Goal: Task Accomplishment & Management: Manage account settings

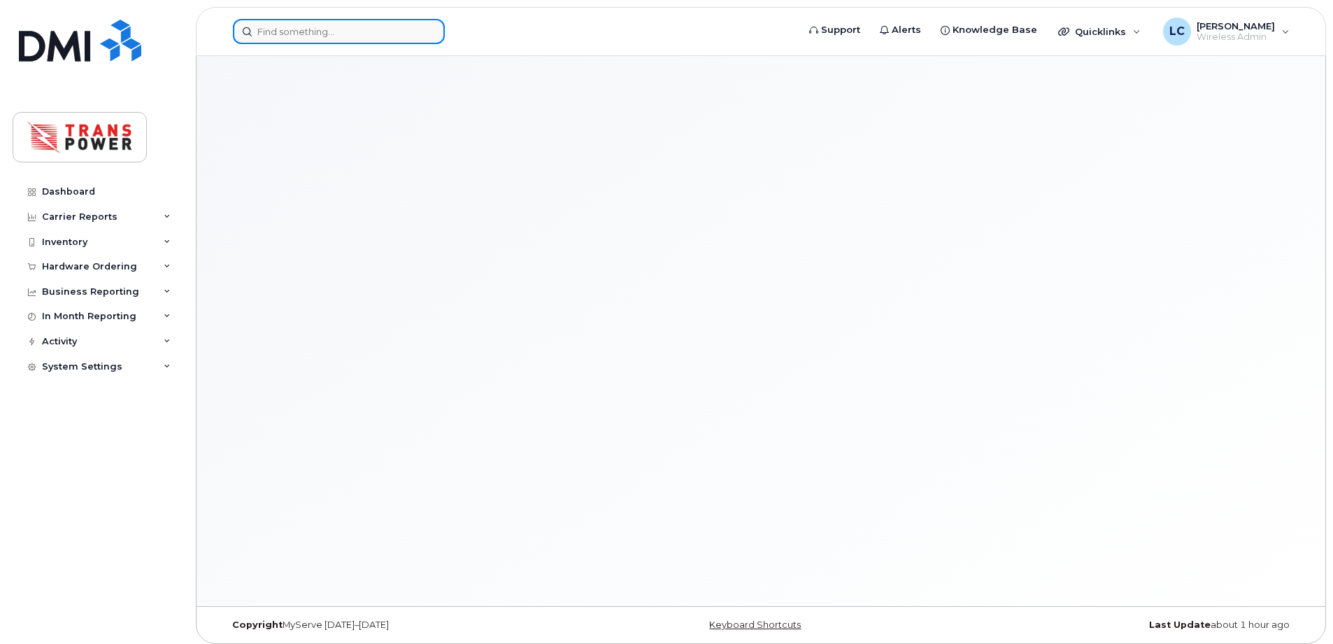
click at [350, 29] on input at bounding box center [339, 31] width 212 height 25
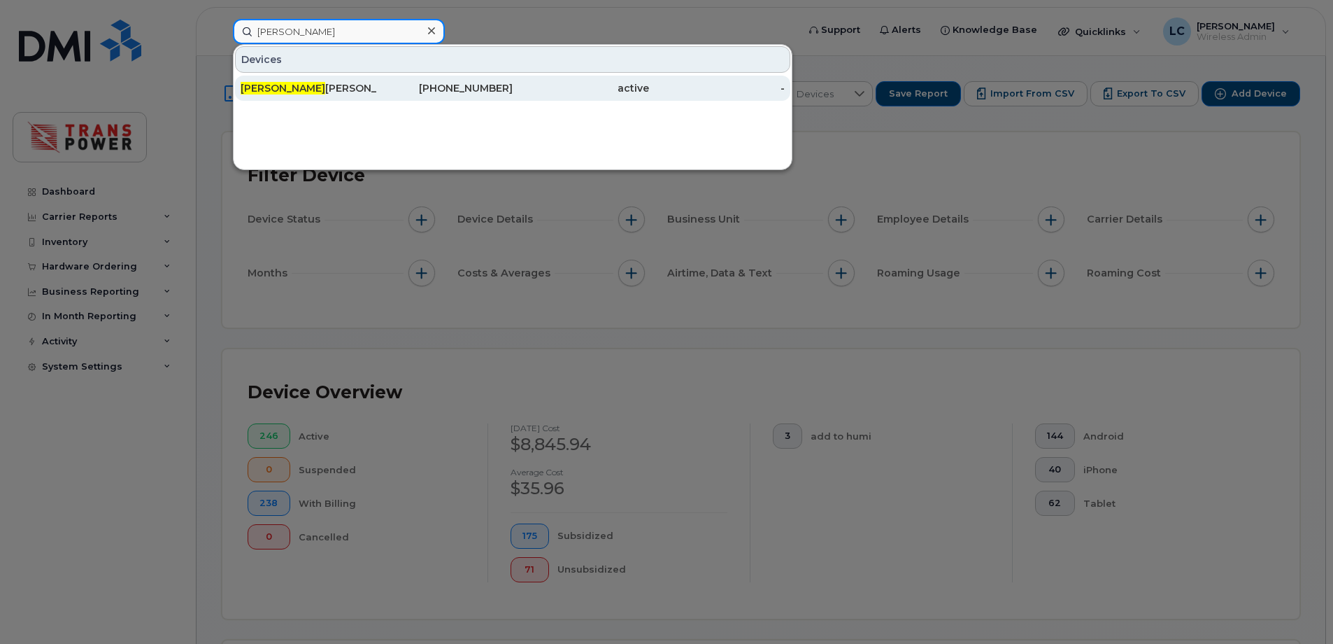
type input "leo"
click at [345, 86] on div "Leo Caucci" at bounding box center [309, 88] width 136 height 14
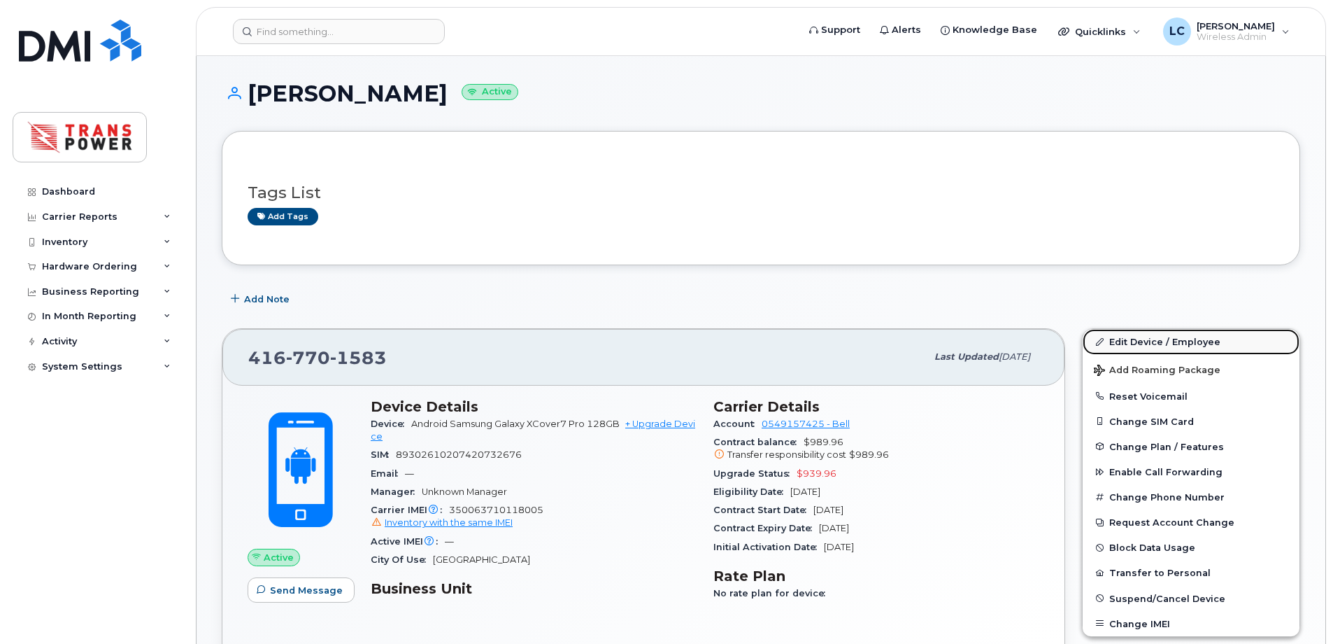
click at [1151, 345] on link "Edit Device / Employee" at bounding box center [1191, 341] width 217 height 25
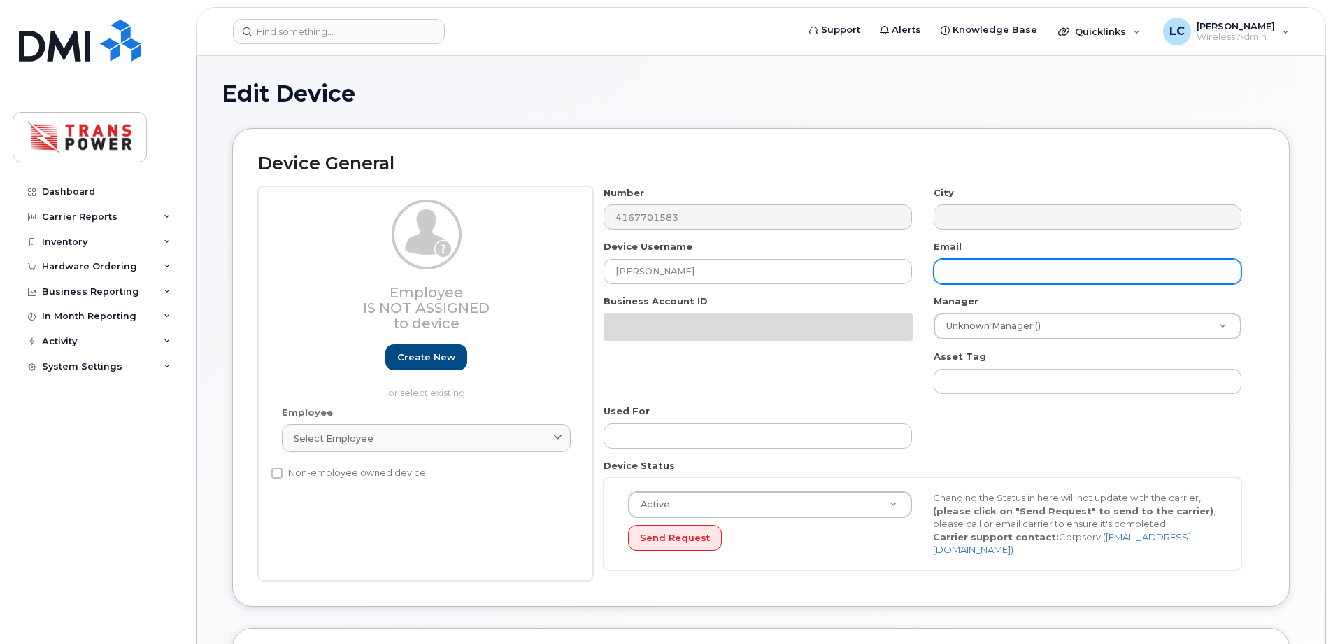
click at [992, 271] on input "text" at bounding box center [1088, 271] width 308 height 25
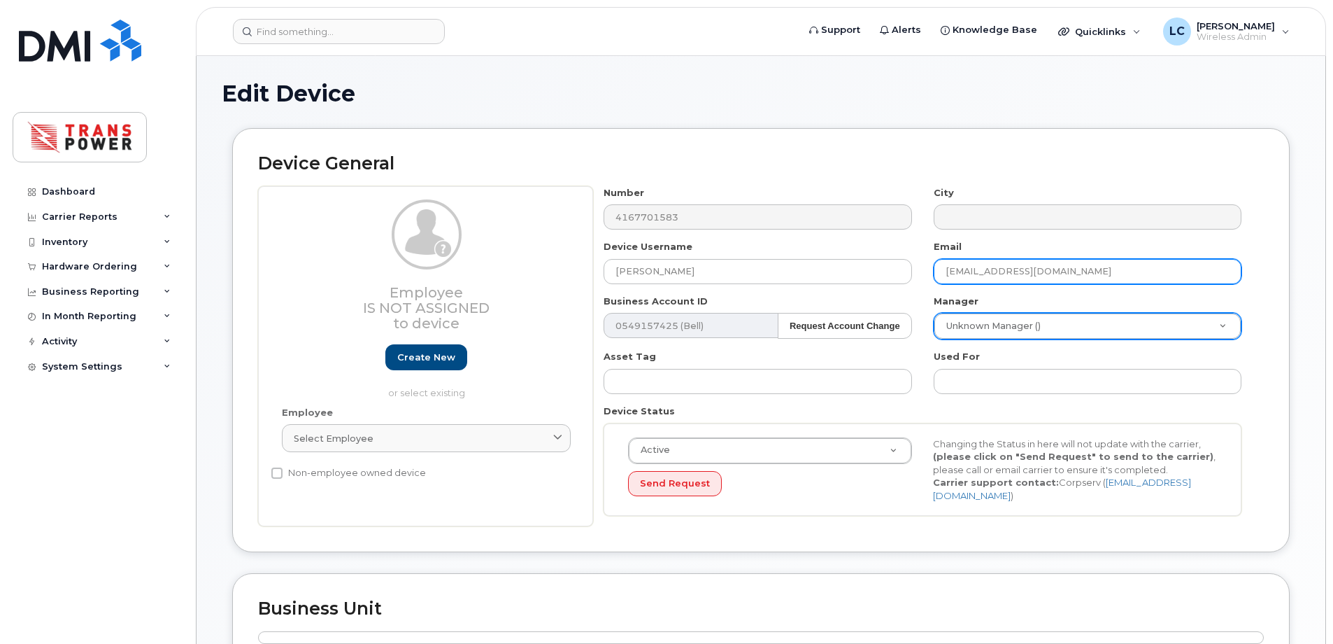
type input "[EMAIL_ADDRESS][DOMAIN_NAME]"
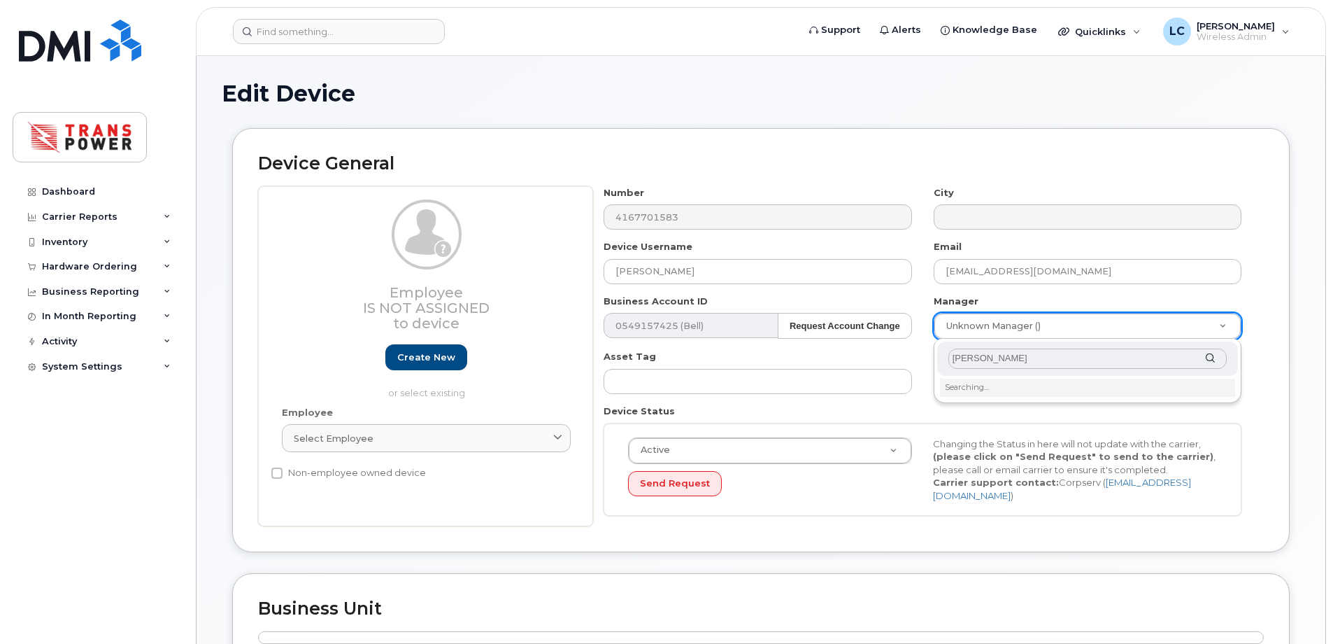
type input "jim h"
type input "2017283"
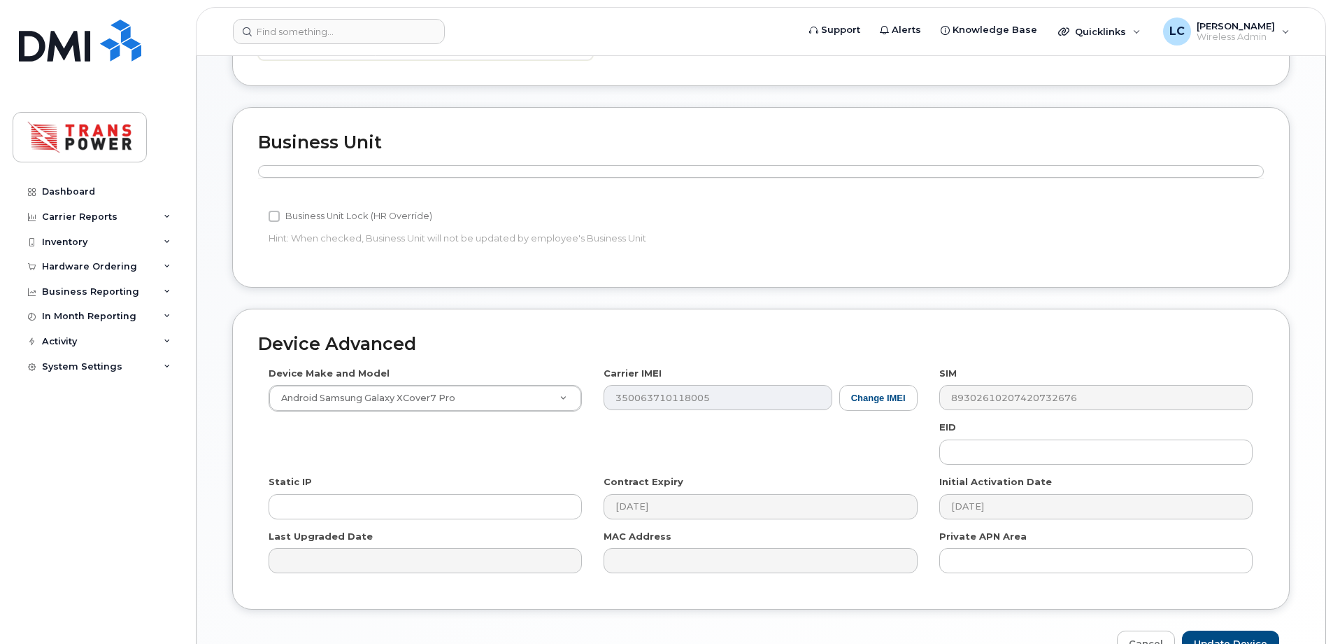
scroll to position [543, 0]
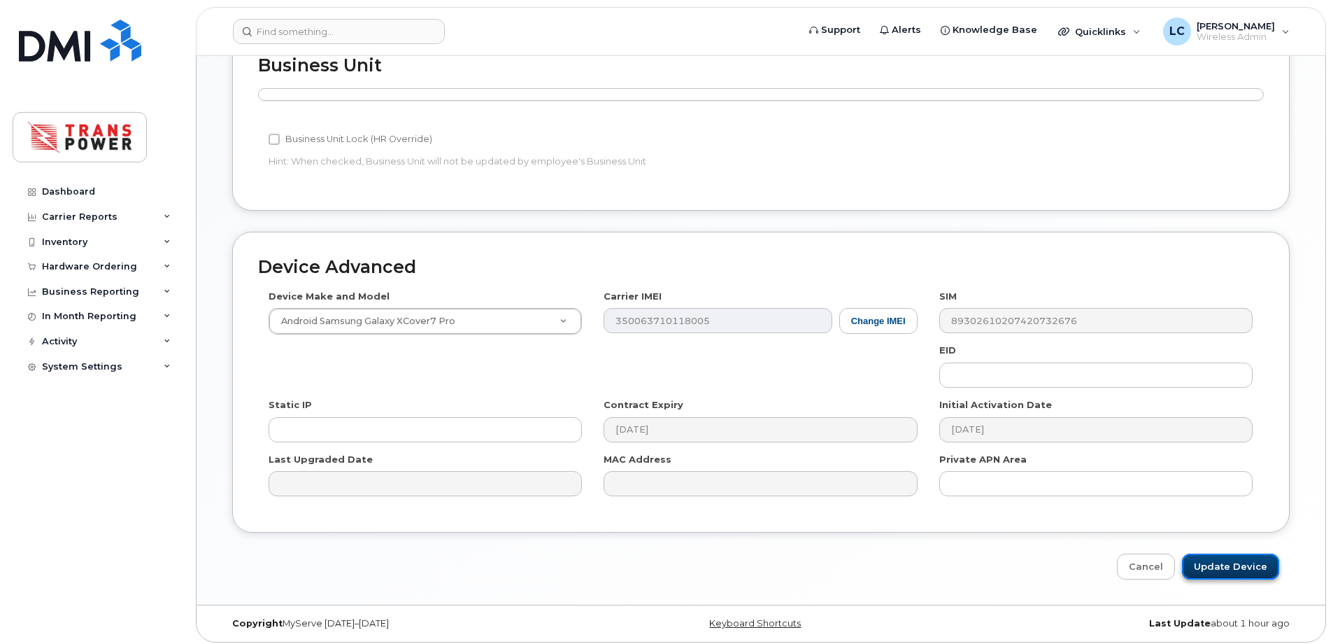
click at [1239, 556] on input "Update Device" at bounding box center [1230, 566] width 97 height 26
type input "Saving..."
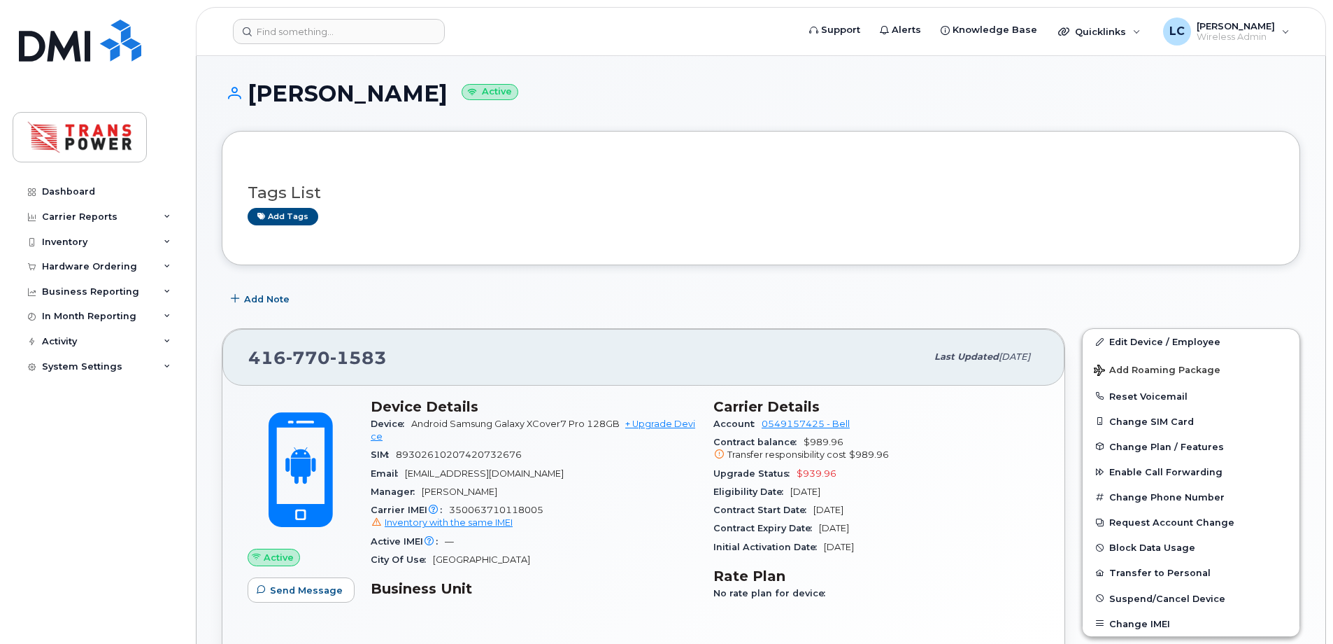
drag, startPoint x: 381, startPoint y: 278, endPoint x: 400, endPoint y: 385, distance: 108.7
drag, startPoint x: 399, startPoint y: 362, endPoint x: 240, endPoint y: 360, distance: 158.8
click at [240, 360] on div "[PHONE_NUMBER] Last updated [DATE]" at bounding box center [643, 357] width 842 height 56
click at [524, 307] on div "Add Note" at bounding box center [761, 298] width 1079 height 25
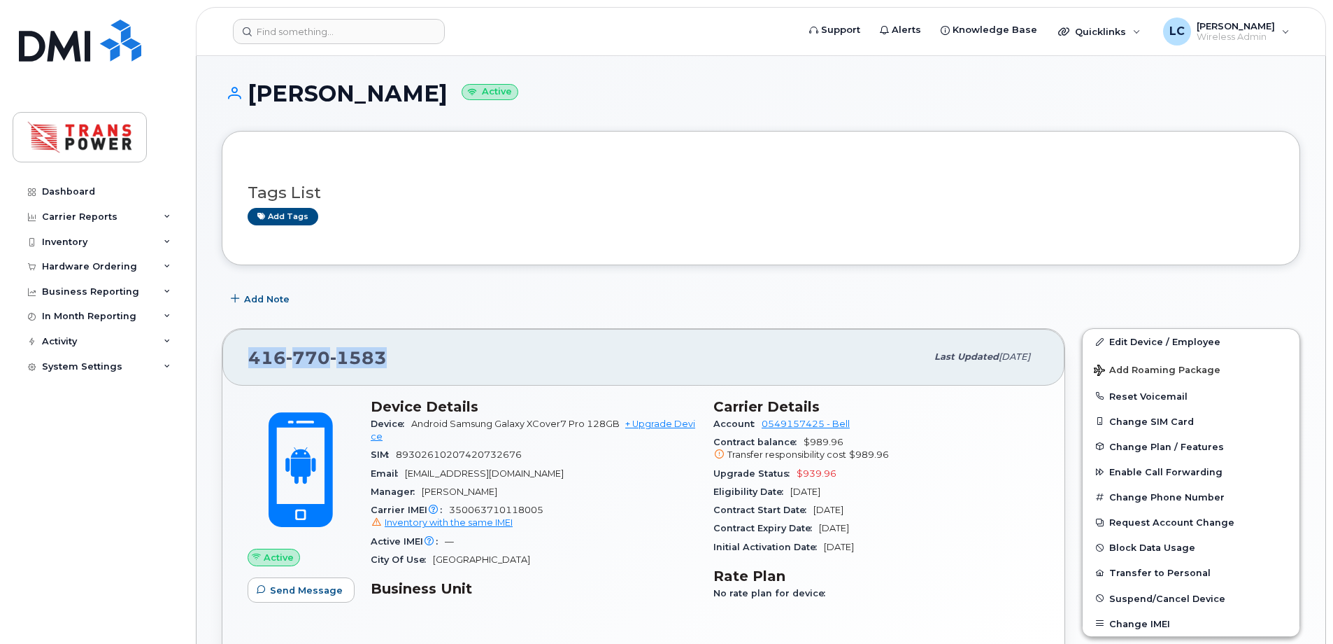
drag, startPoint x: 411, startPoint y: 357, endPoint x: 217, endPoint y: 355, distance: 193.8
click at [217, 355] on div "416 770 1583 Last updated Aug 11, 2025 Active Send Message Device Details Devic…" at bounding box center [643, 503] width 860 height 366
click at [495, 348] on div "416 770 1583" at bounding box center [587, 356] width 678 height 29
click at [466, 373] on div "416 770 1583 Last updated Aug 11, 2025" at bounding box center [643, 357] width 842 height 56
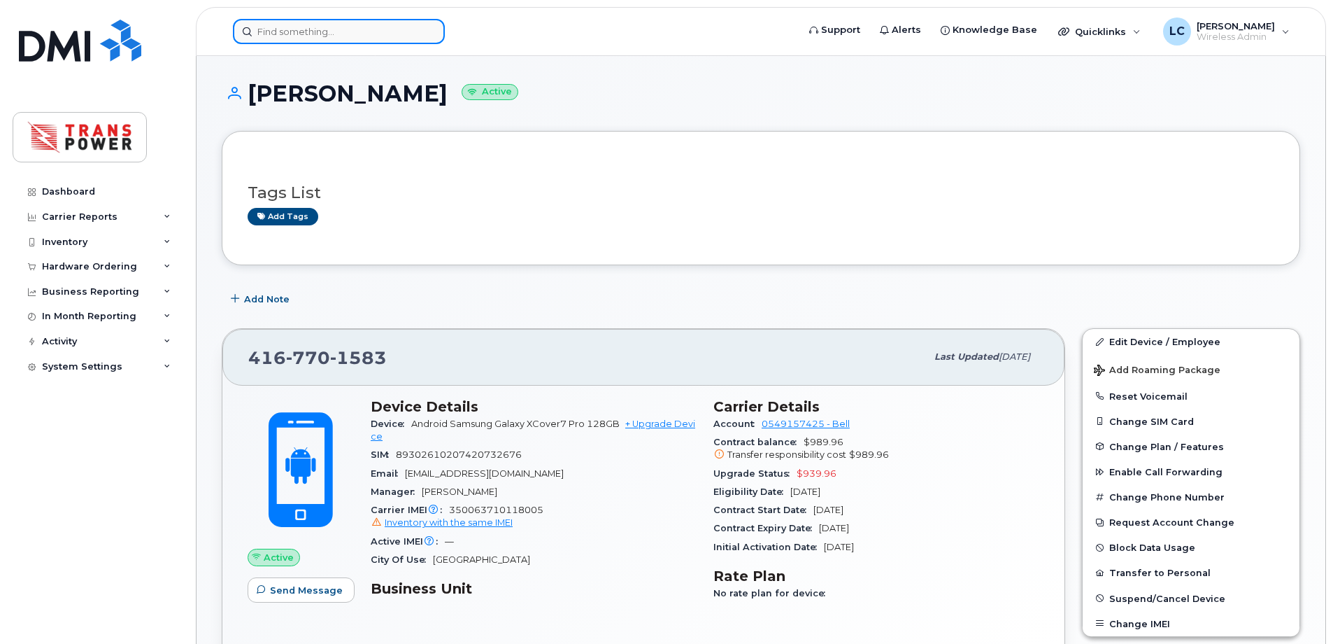
click at [341, 32] on input at bounding box center [339, 31] width 212 height 25
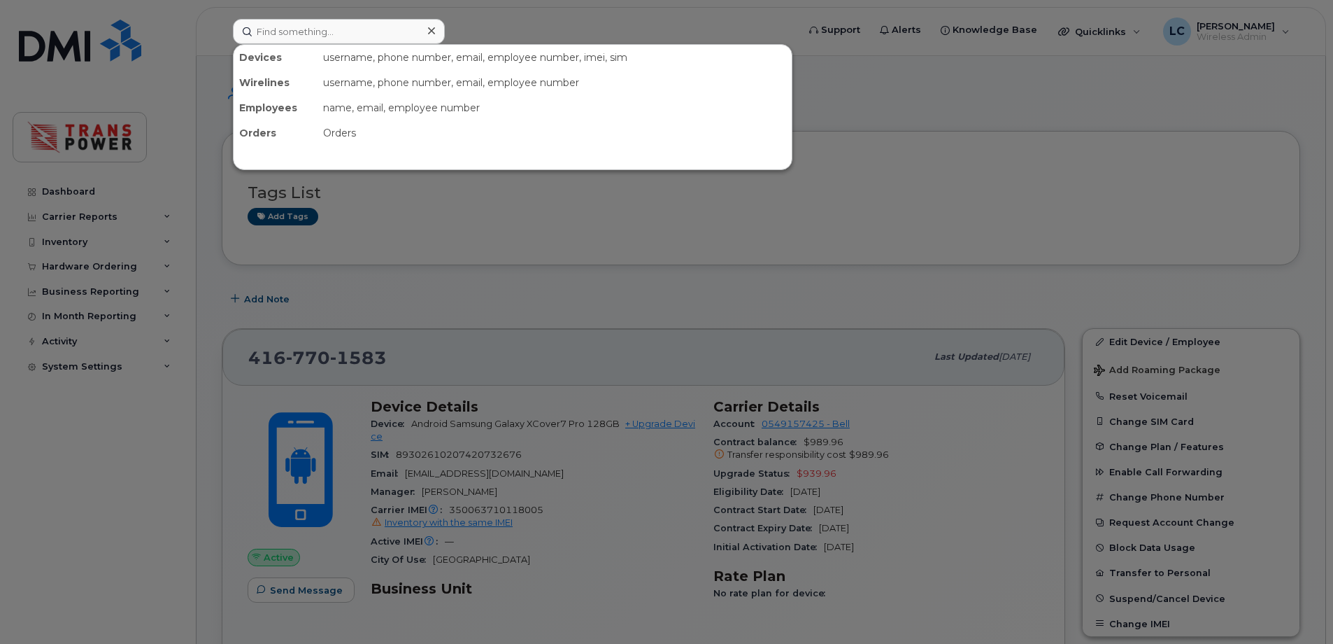
click at [709, 416] on div at bounding box center [666, 322] width 1333 height 644
click at [333, 27] on input at bounding box center [339, 31] width 212 height 25
click at [515, 276] on div at bounding box center [666, 322] width 1333 height 644
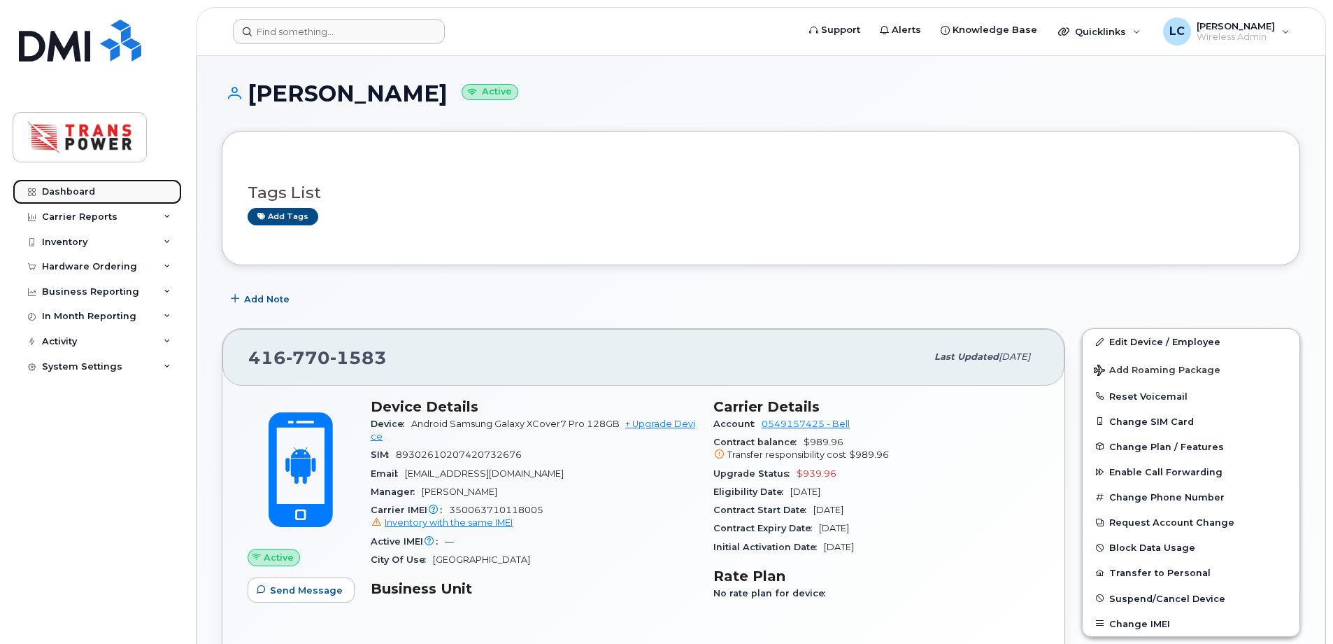
click at [102, 197] on link "Dashboard" at bounding box center [97, 191] width 169 height 25
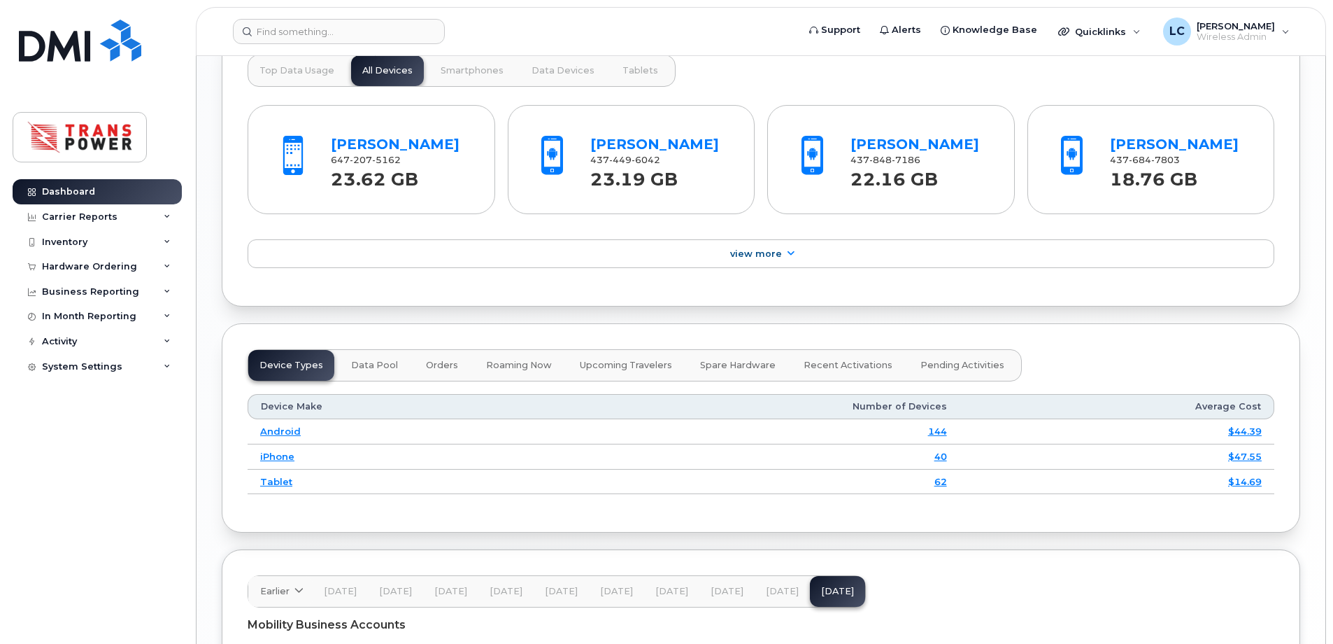
scroll to position [1210, 0]
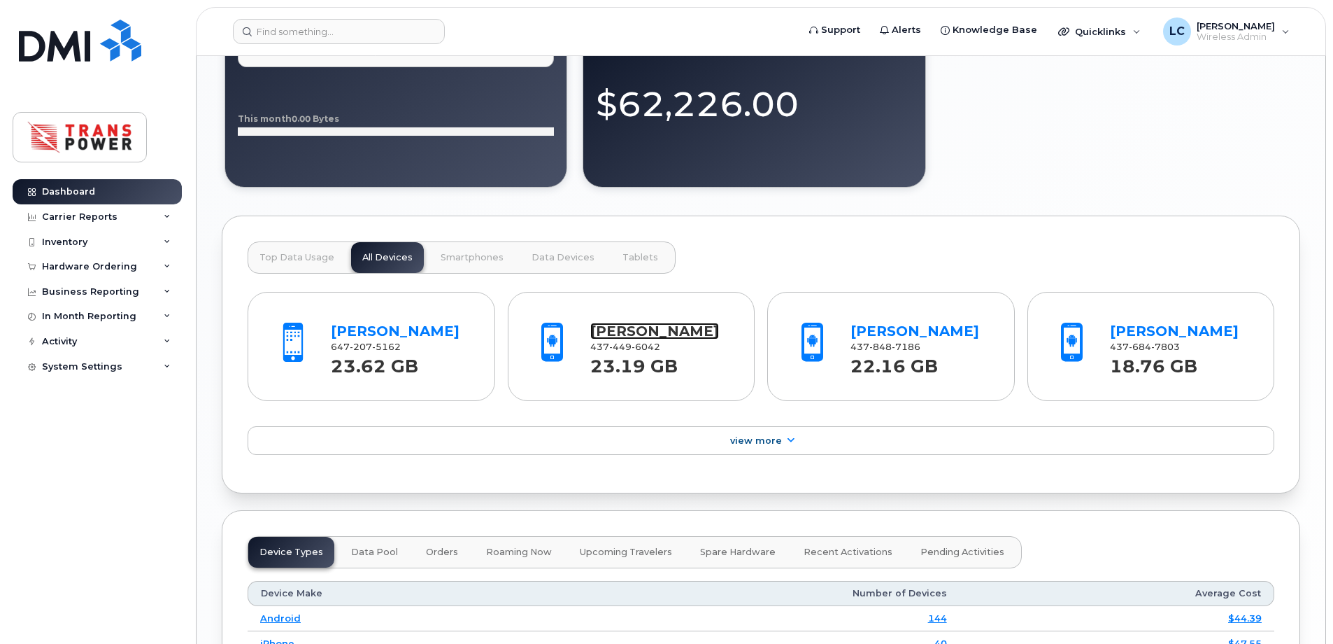
click at [660, 334] on link "Marcin Dybalski" at bounding box center [654, 331] width 129 height 17
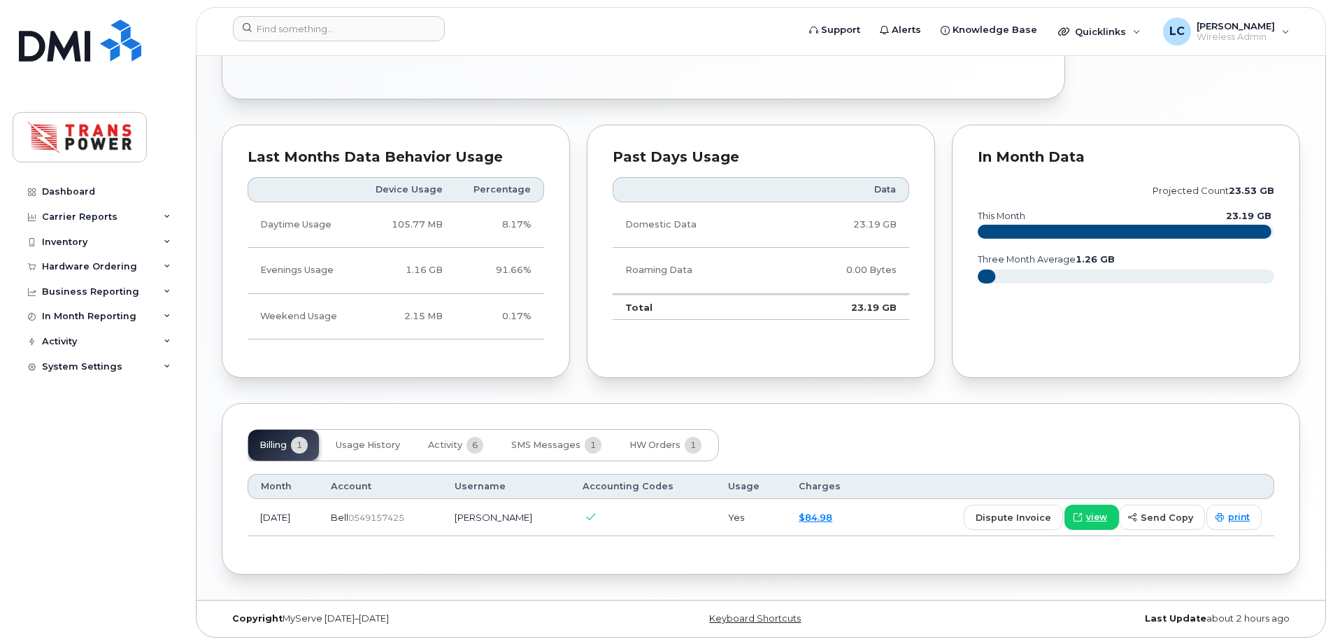
scroll to position [699, 0]
click at [445, 454] on button "Activity 6" at bounding box center [456, 444] width 78 height 31
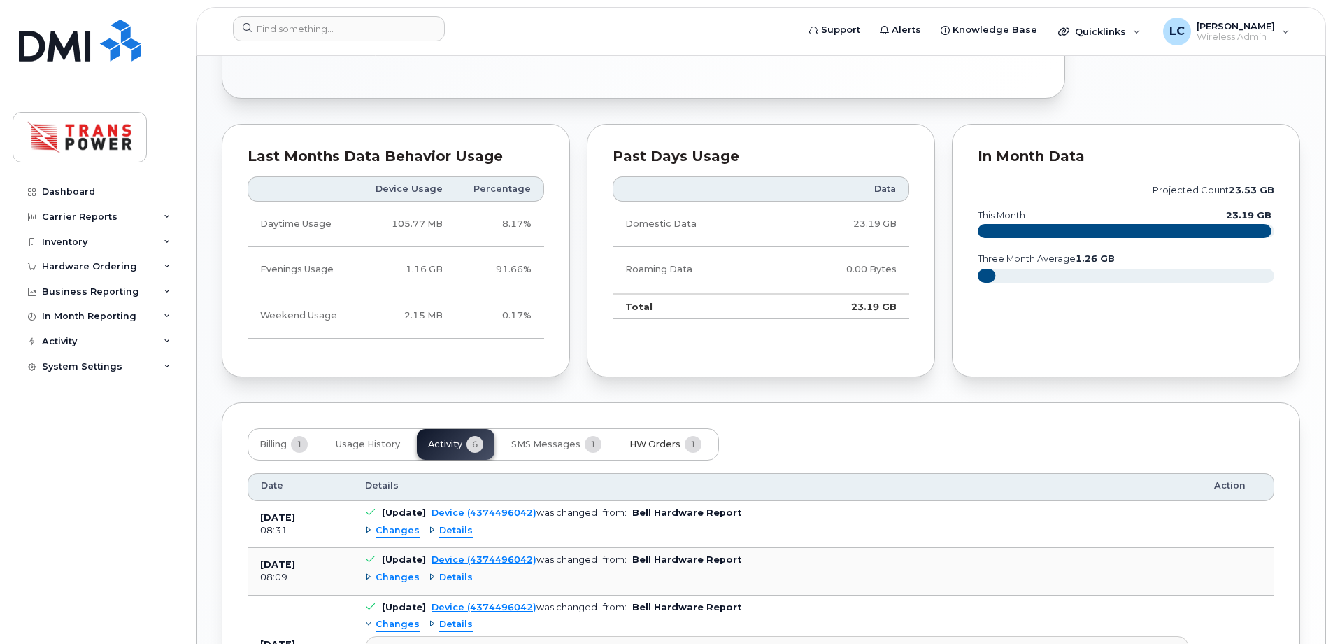
click at [649, 437] on button "HW Orders 1" at bounding box center [665, 444] width 94 height 31
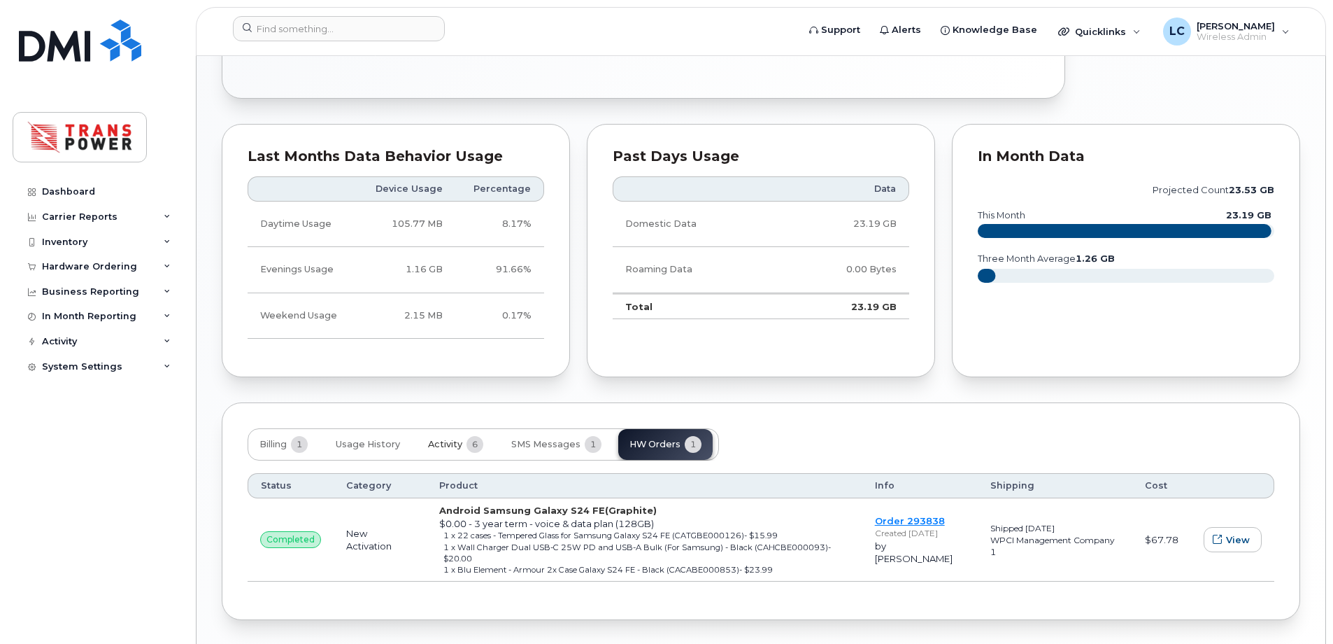
click at [458, 449] on span "Activity" at bounding box center [445, 444] width 34 height 11
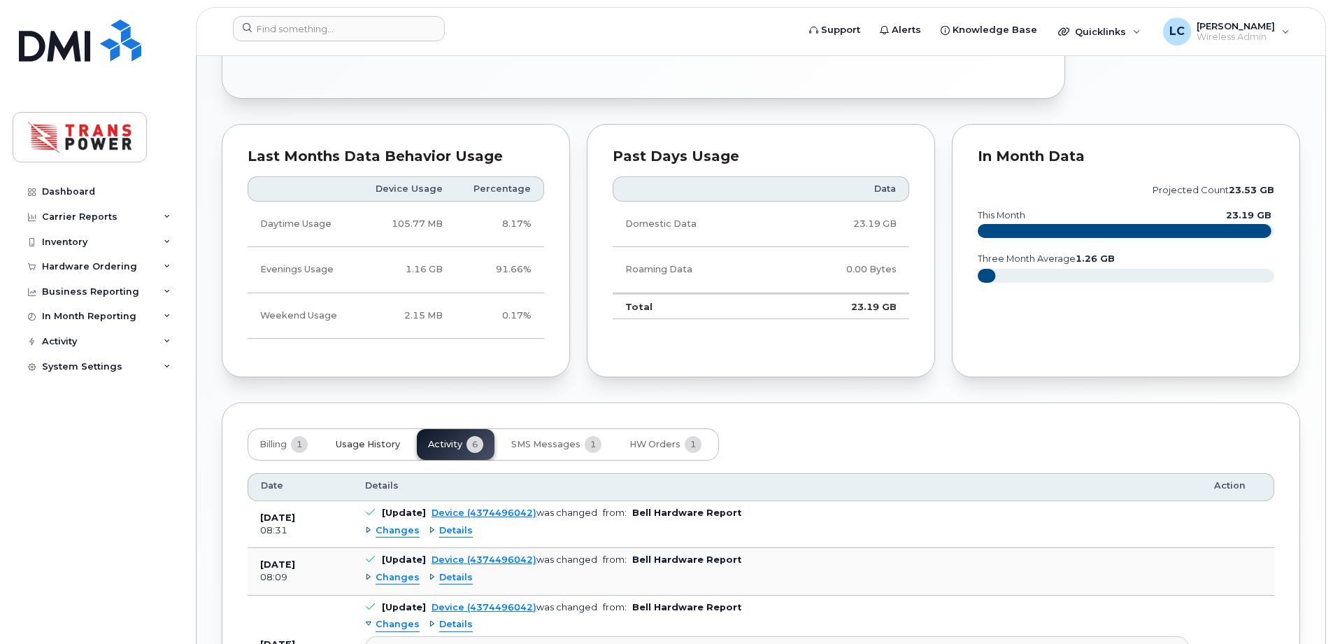
click at [388, 441] on span "Usage History" at bounding box center [368, 444] width 64 height 11
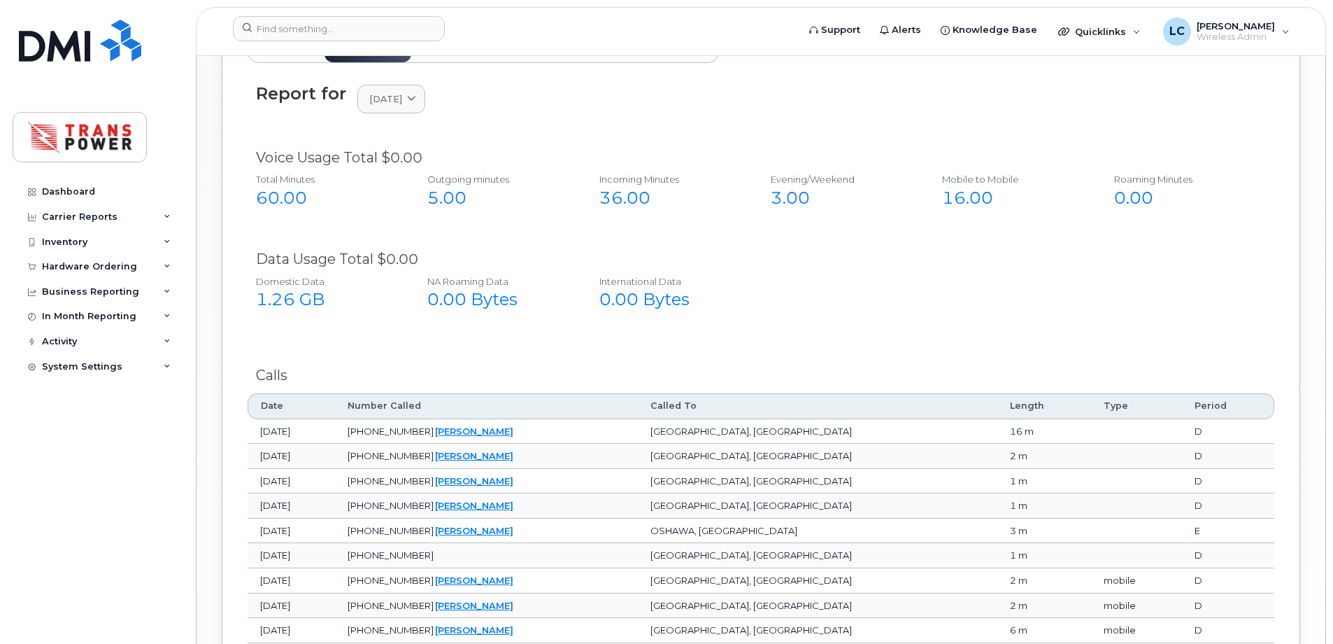
scroll to position [979, 0]
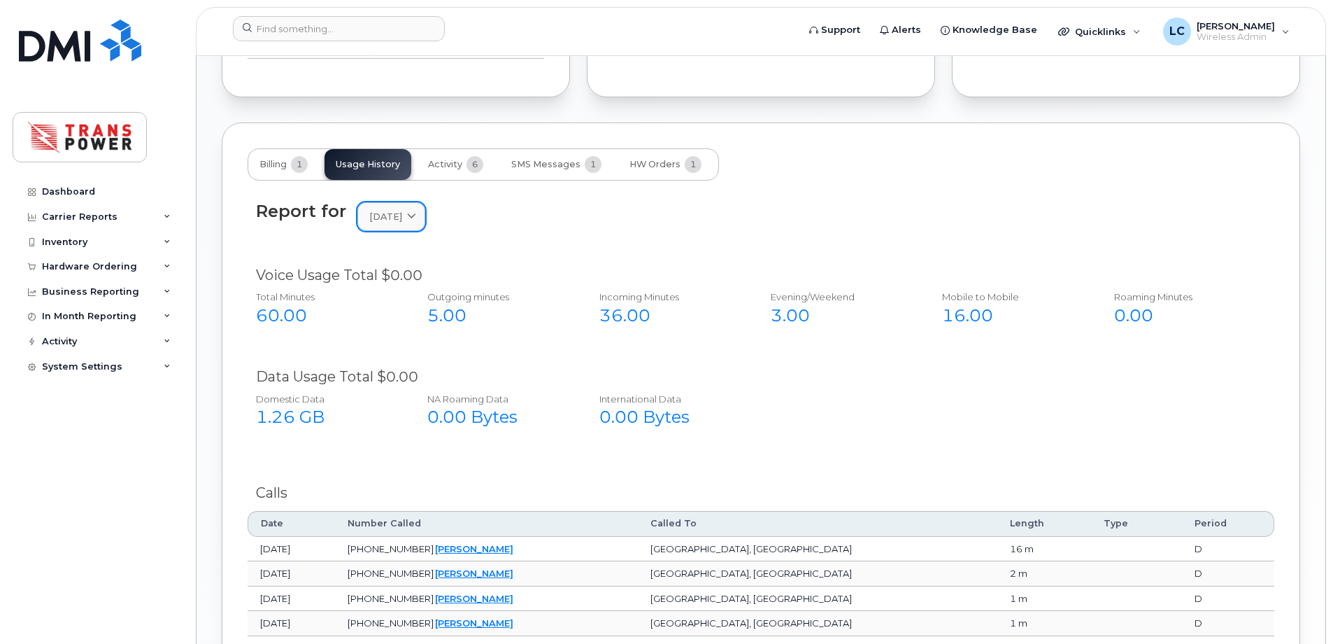
click at [403, 208] on link "July 2025" at bounding box center [391, 216] width 68 height 29
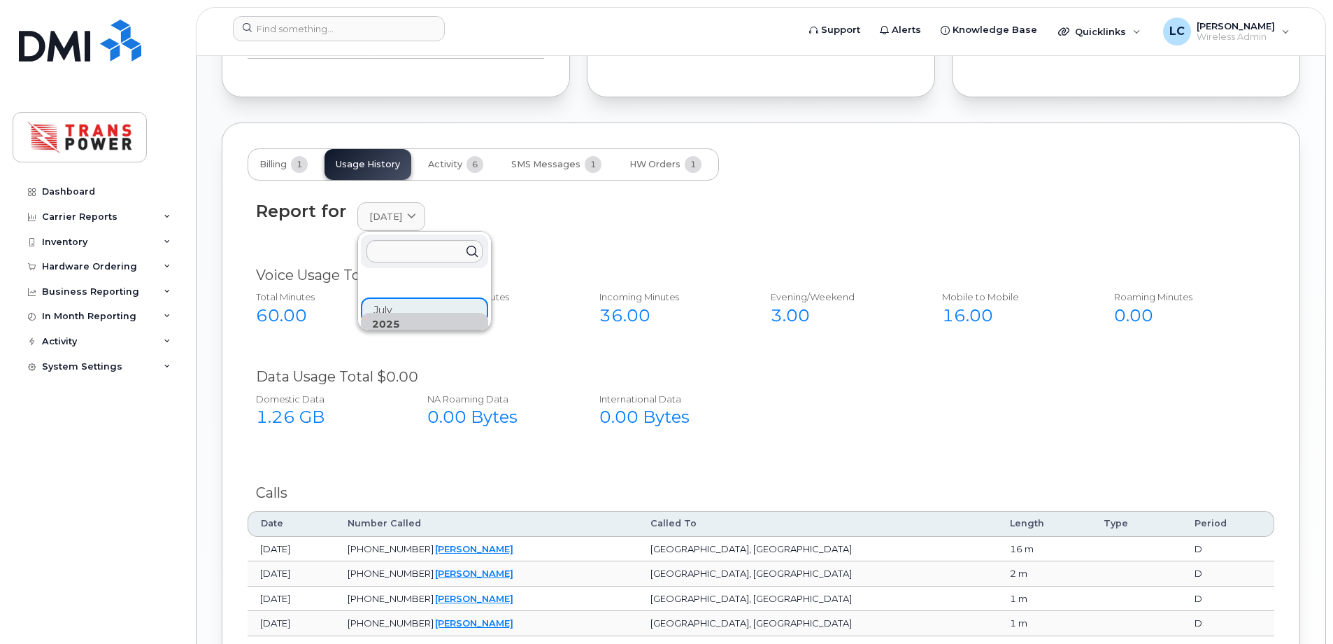
click at [425, 304] on div "2025 July" at bounding box center [424, 299] width 127 height 50
click at [425, 205] on link "July 2025" at bounding box center [391, 216] width 68 height 29
click at [566, 180] on div "Report for July 2025 2025 July Voice Usage Total $0.00 Total Minutes 60.00 Outg…" at bounding box center [761, 580] width 1027 height 801
click at [462, 168] on span "Activity" at bounding box center [445, 164] width 34 height 11
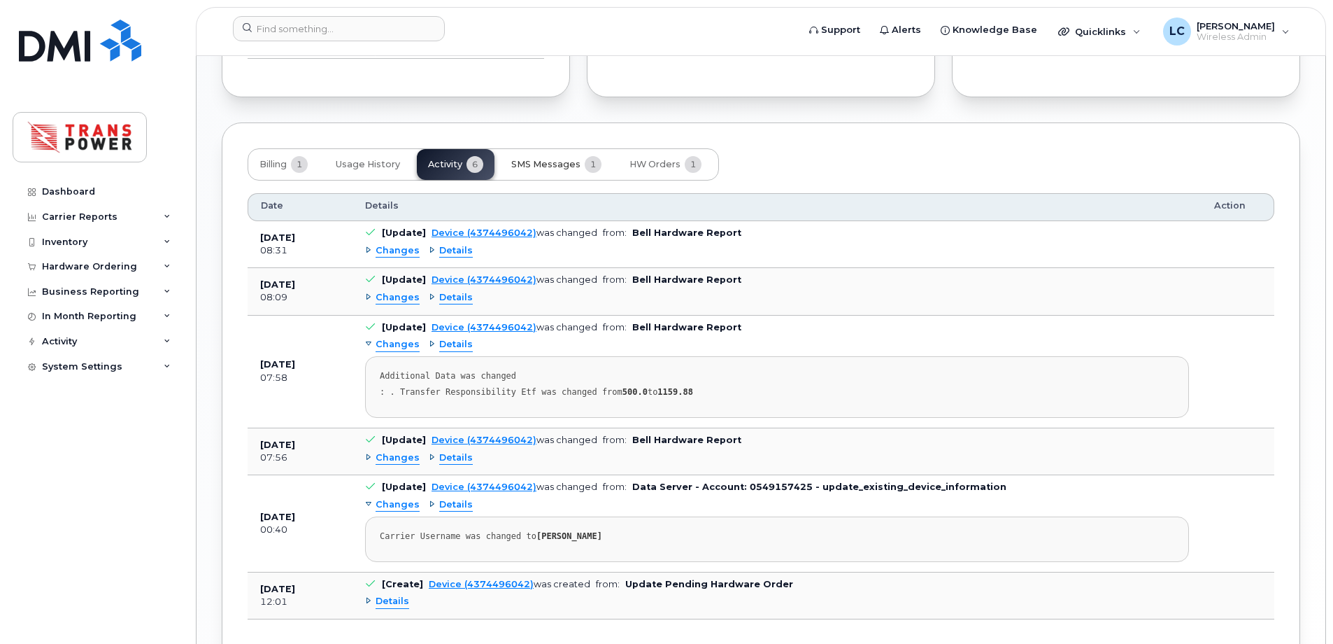
click at [513, 160] on span "SMS Messages" at bounding box center [545, 164] width 69 height 11
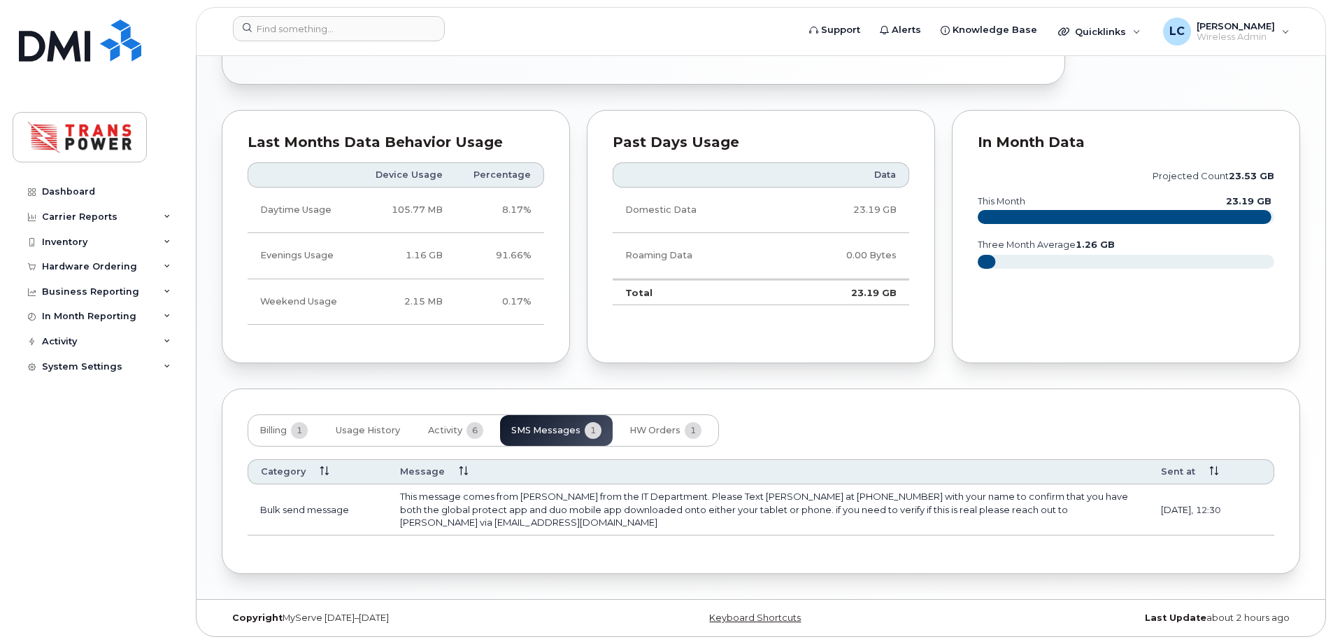
scroll to position [713, 0]
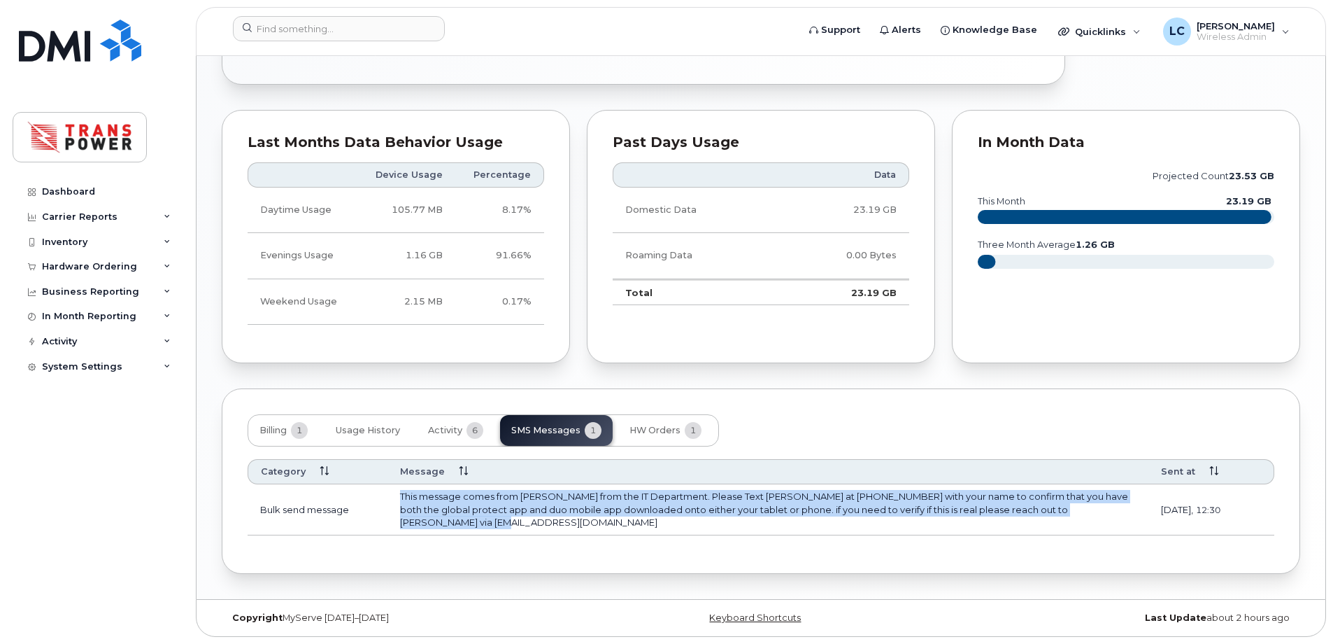
drag, startPoint x: 518, startPoint y: 525, endPoint x: 375, endPoint y: 493, distance: 147.1
click at [375, 493] on tr "Bulk send message This message comes from Liam Crichton from the IT Department.…" at bounding box center [761, 509] width 1027 height 51
copy tr "This message comes from Liam Crichton from the IT Department. Please Text Liam …"
click at [664, 440] on button "HW Orders 1" at bounding box center [665, 430] width 94 height 31
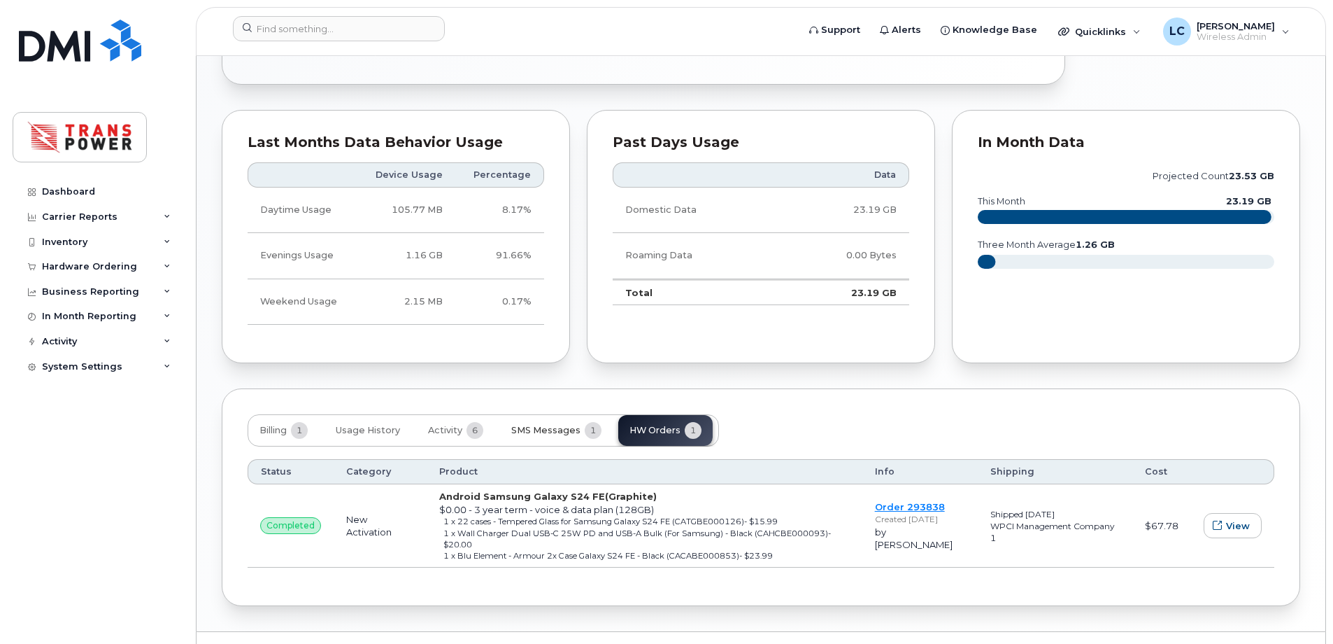
click at [605, 433] on button "SMS Messages 1" at bounding box center [556, 430] width 113 height 31
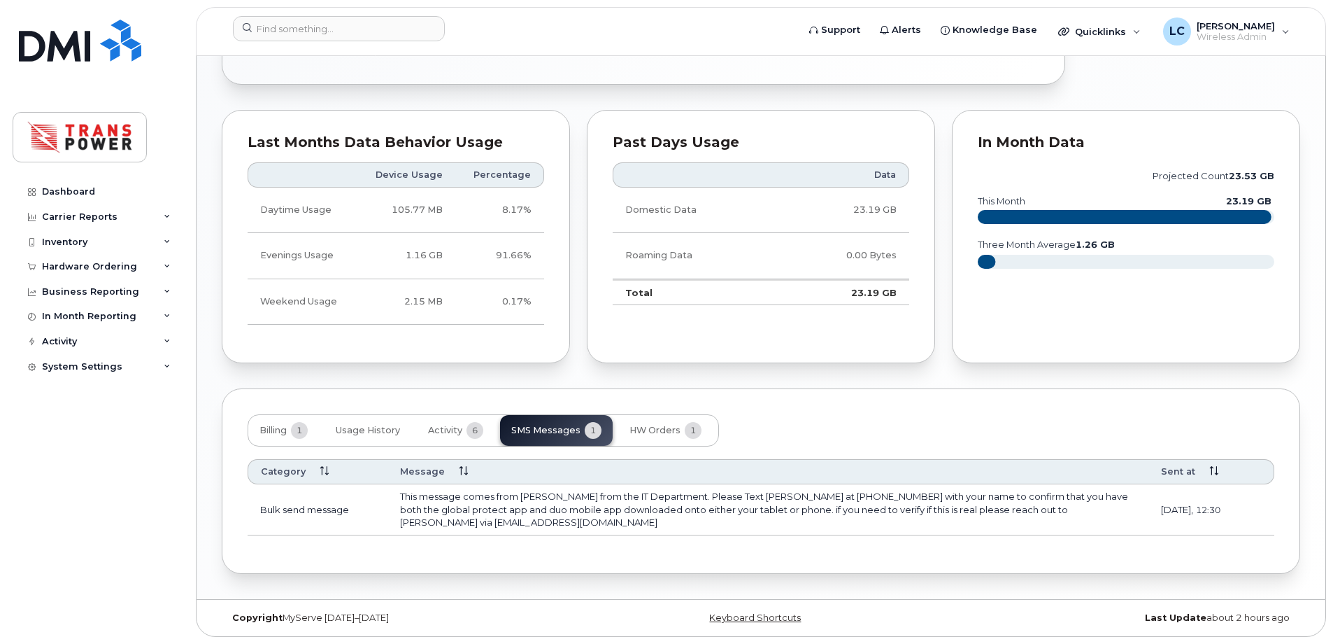
click at [909, 444] on div "Billing 1 Usage History Activity 6 SMS Messages 1 HW Orders 1" at bounding box center [761, 430] width 1027 height 32
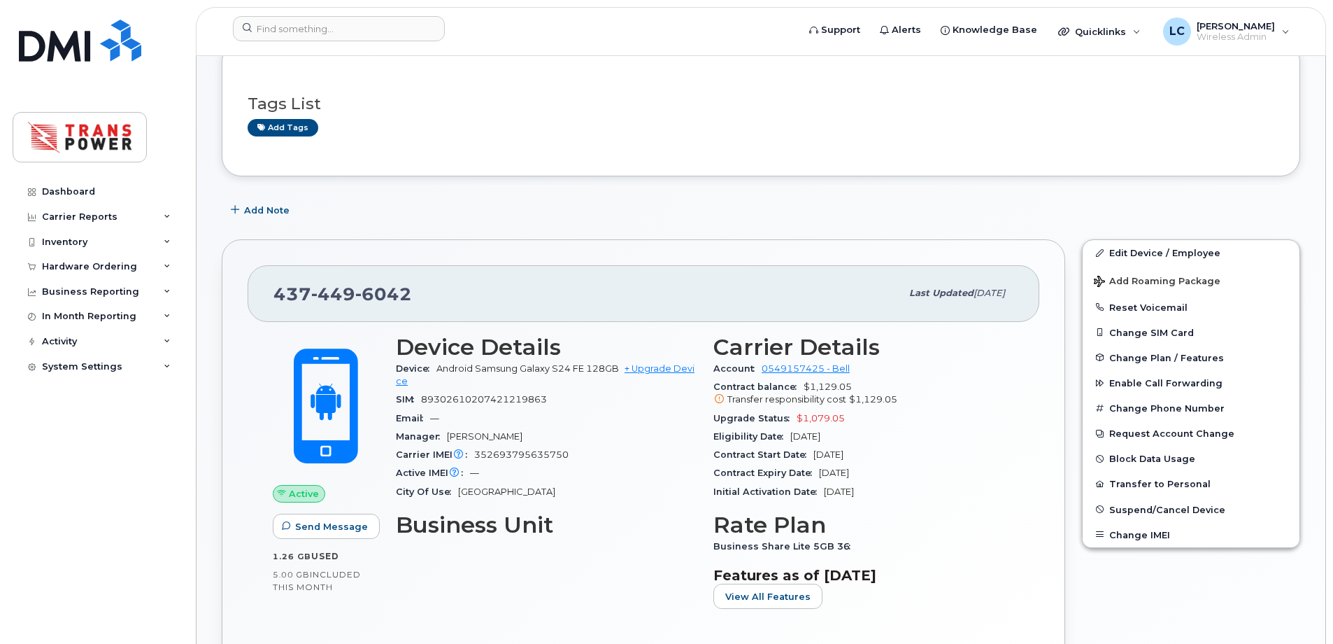
scroll to position [0, 0]
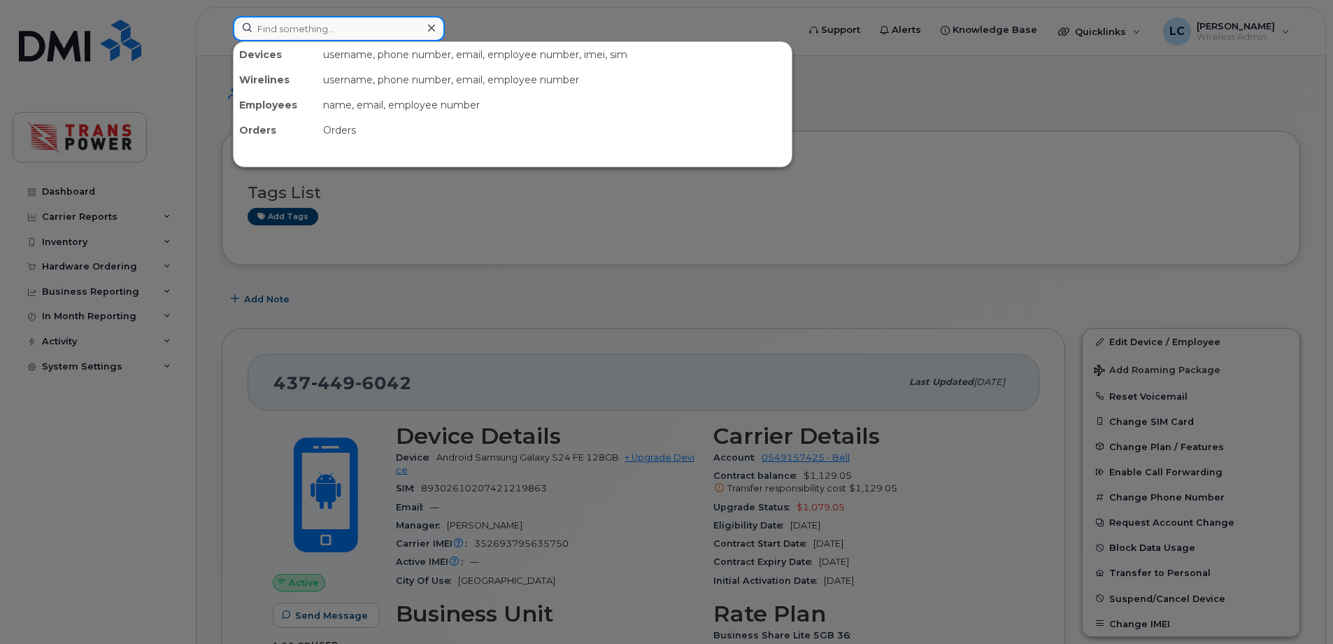
click at [370, 32] on input at bounding box center [339, 28] width 212 height 25
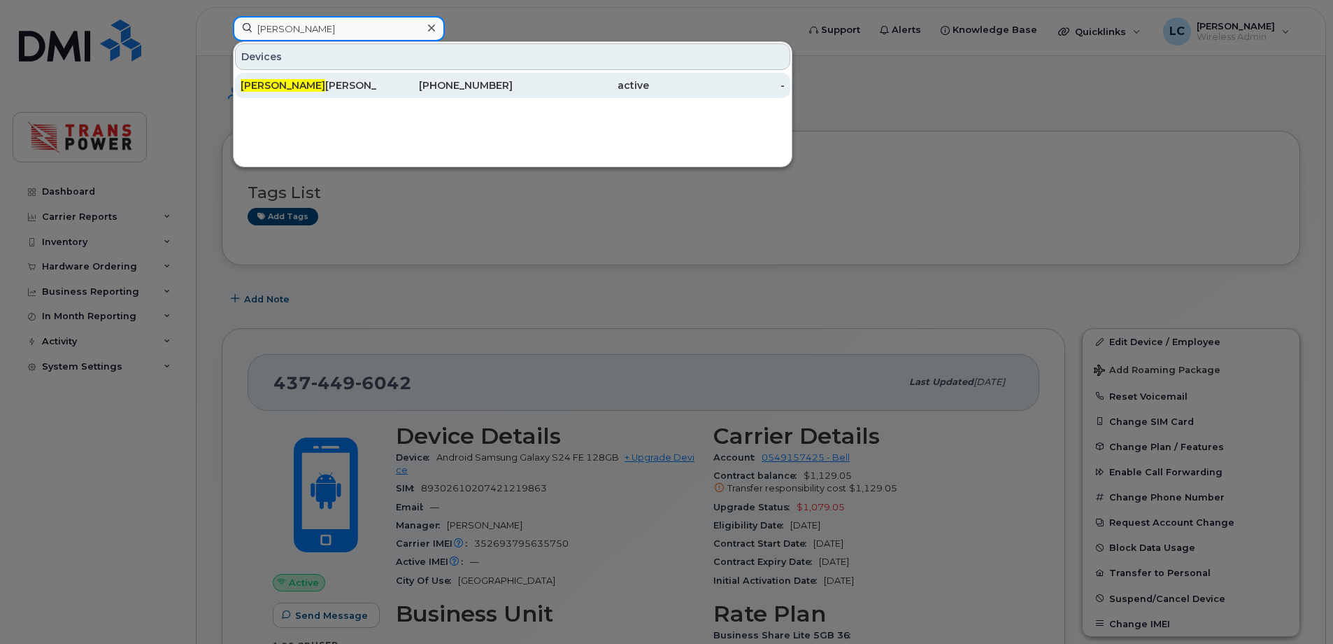
type input "leo"
click at [377, 76] on div "Leo Caucci" at bounding box center [445, 85] width 136 height 25
